Goal: Information Seeking & Learning: Learn about a topic

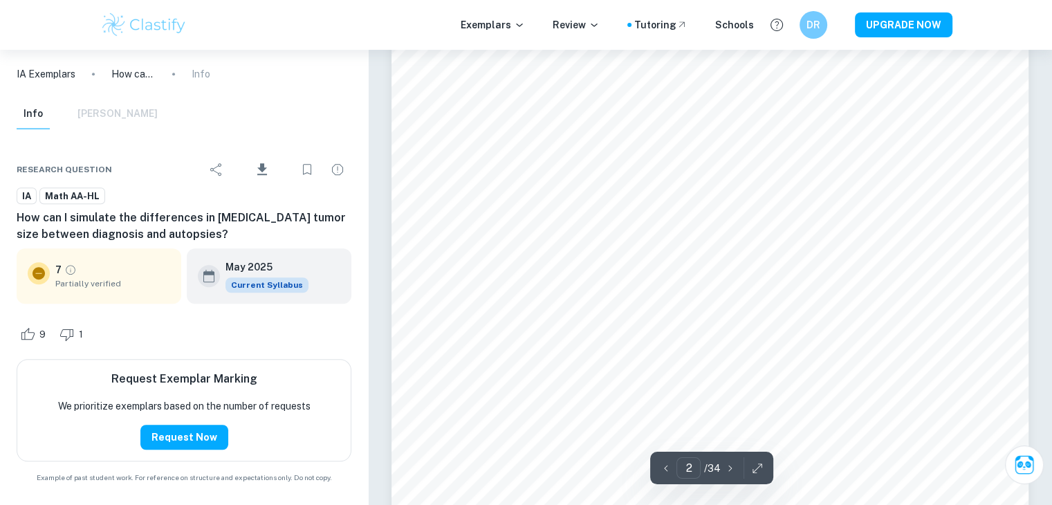
scroll to position [1034, 0]
type input "3"
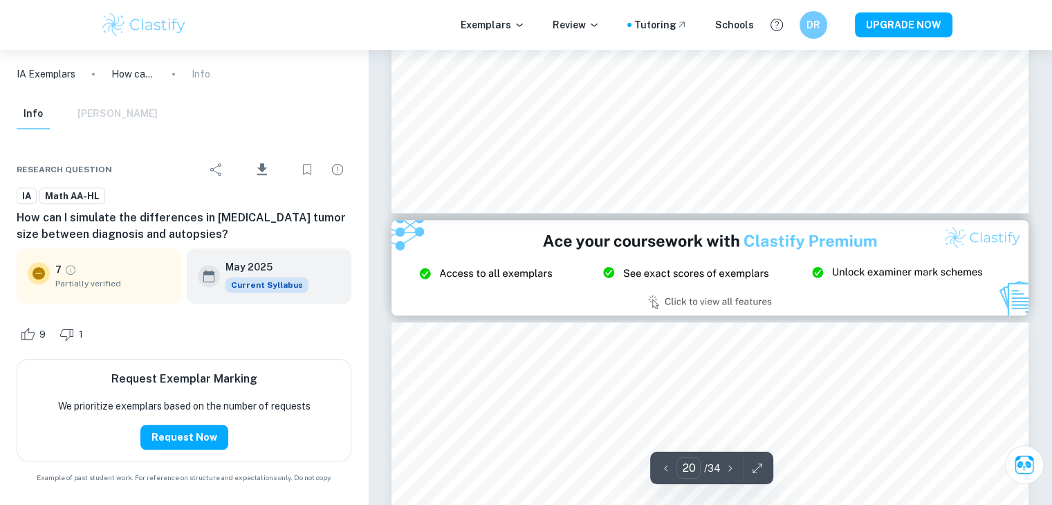
type input "21"
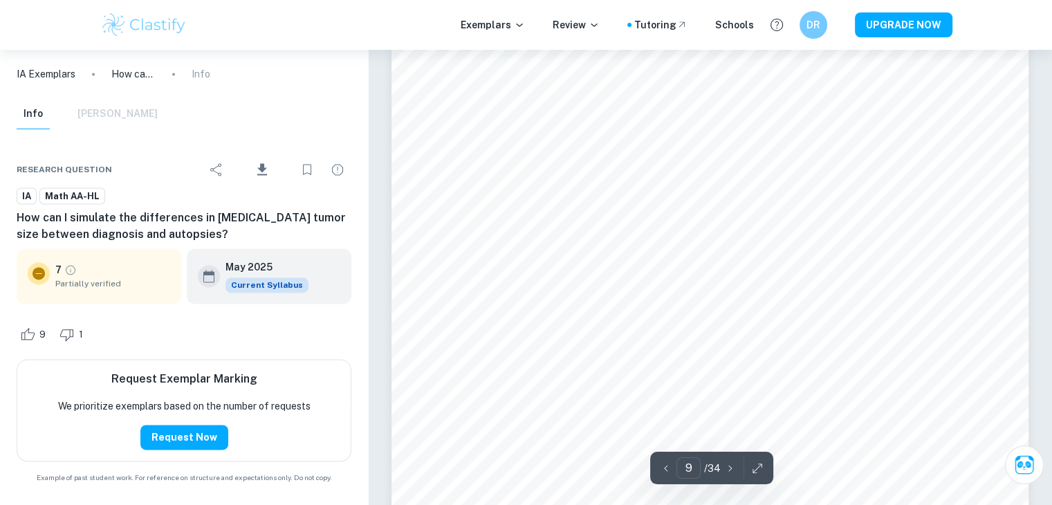
scroll to position [7268, 0]
type input "10"
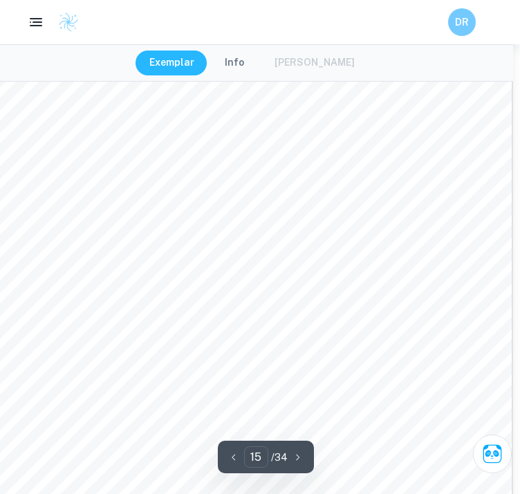
scroll to position [10003, 7]
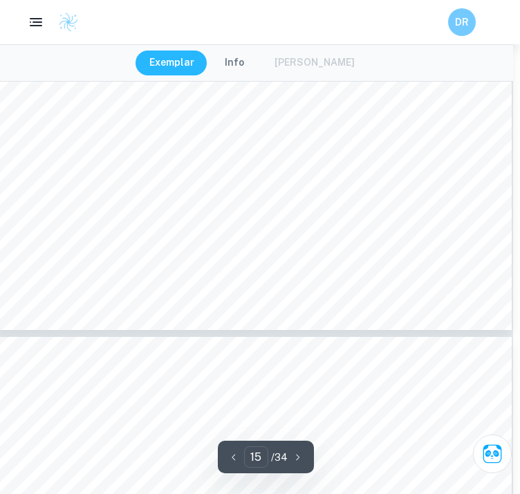
type input "16"
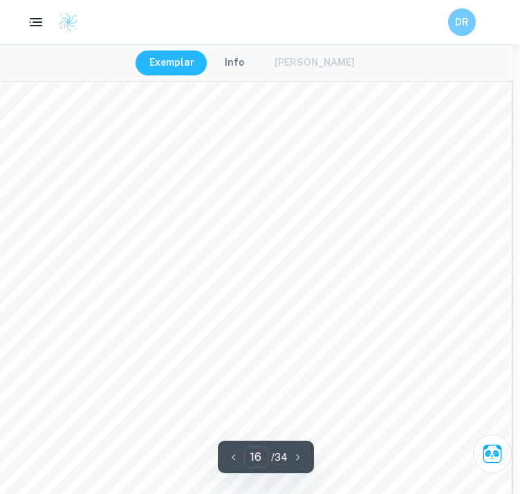
scroll to position [10703, 7]
